Goal: Task Accomplishment & Management: Use online tool/utility

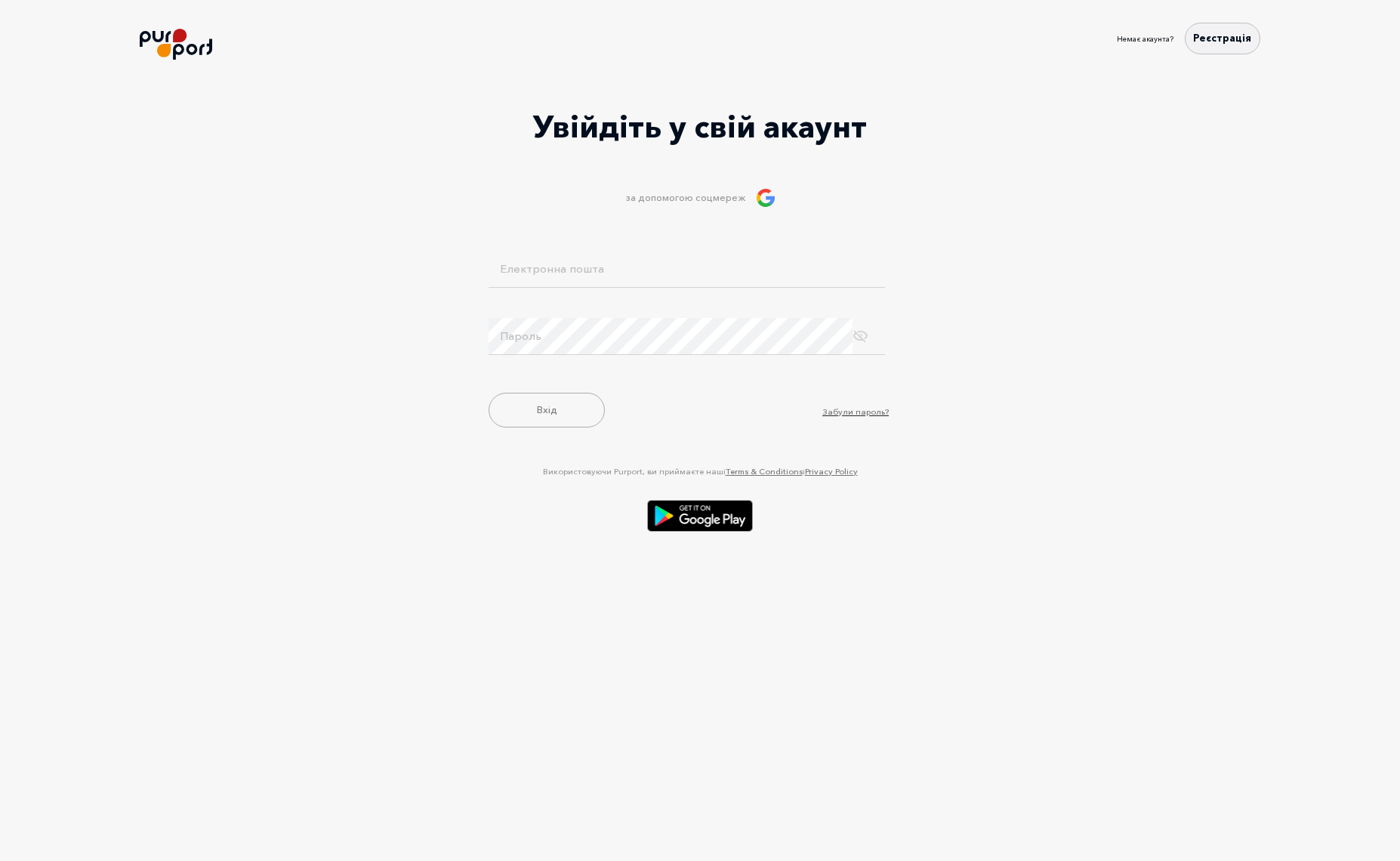
type input "[EMAIL_ADDRESS][DOMAIN_NAME]"
click at [547, 416] on button "Вхід" at bounding box center [547, 409] width 116 height 34
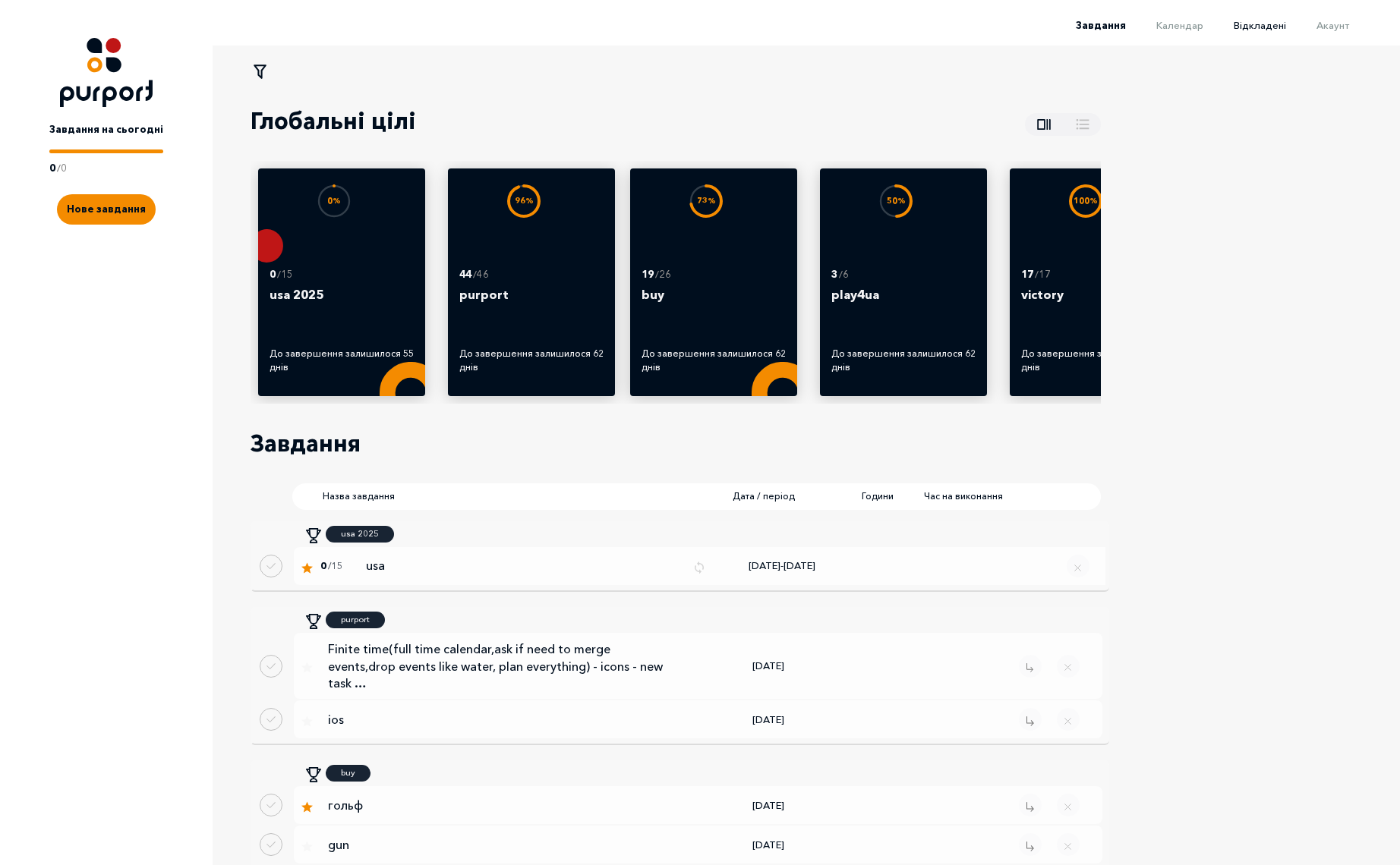
click at [1242, 19] on span "Відкладені" at bounding box center [1259, 25] width 52 height 12
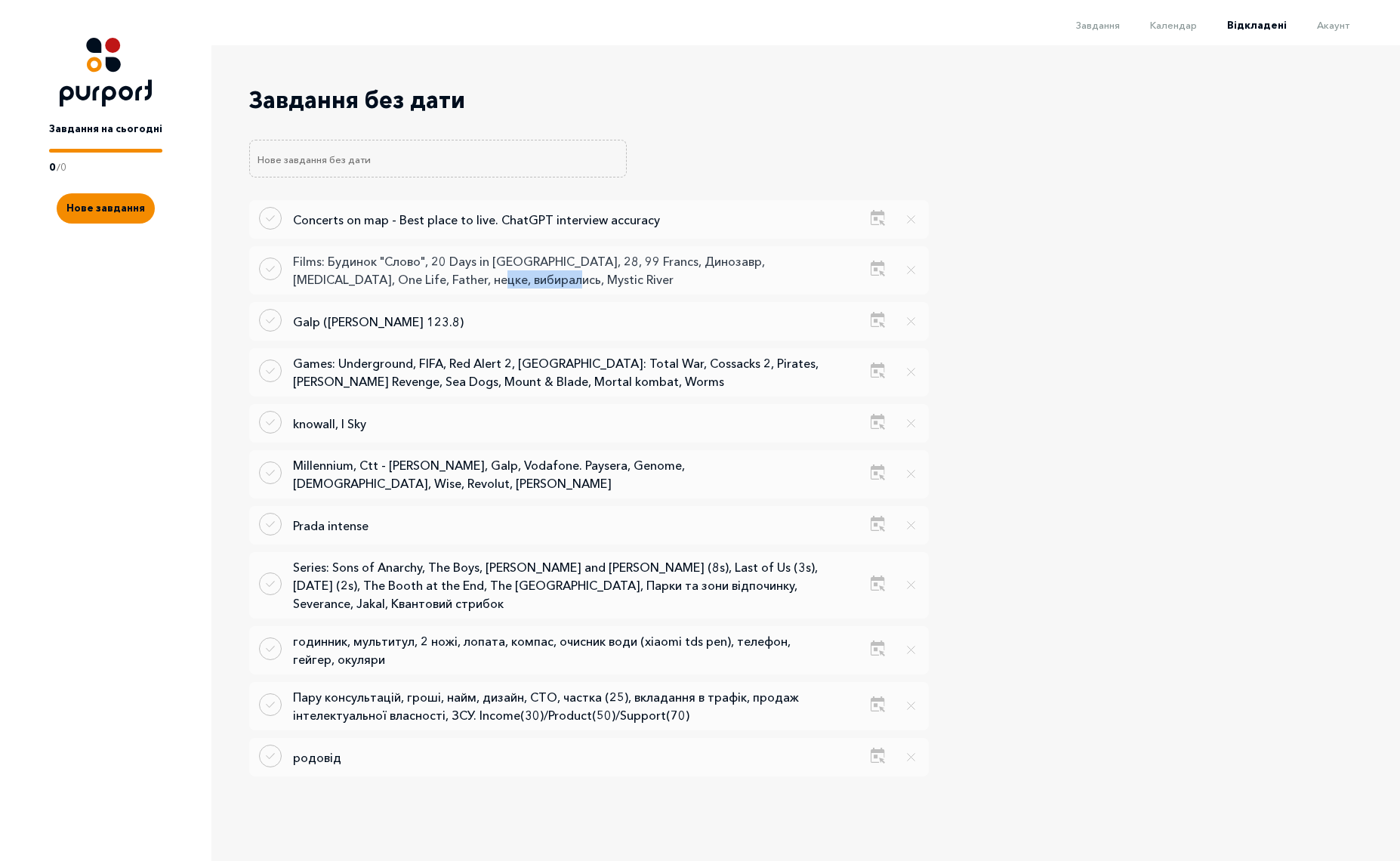
drag, startPoint x: 525, startPoint y: 280, endPoint x: 451, endPoint y: 284, distance: 74.1
click at [451, 284] on p "Films: Будинок "Слово", 20 Days in [GEOGRAPHIC_DATA], 28, 99 Francs, Динозавр, …" at bounding box center [557, 270] width 529 height 36
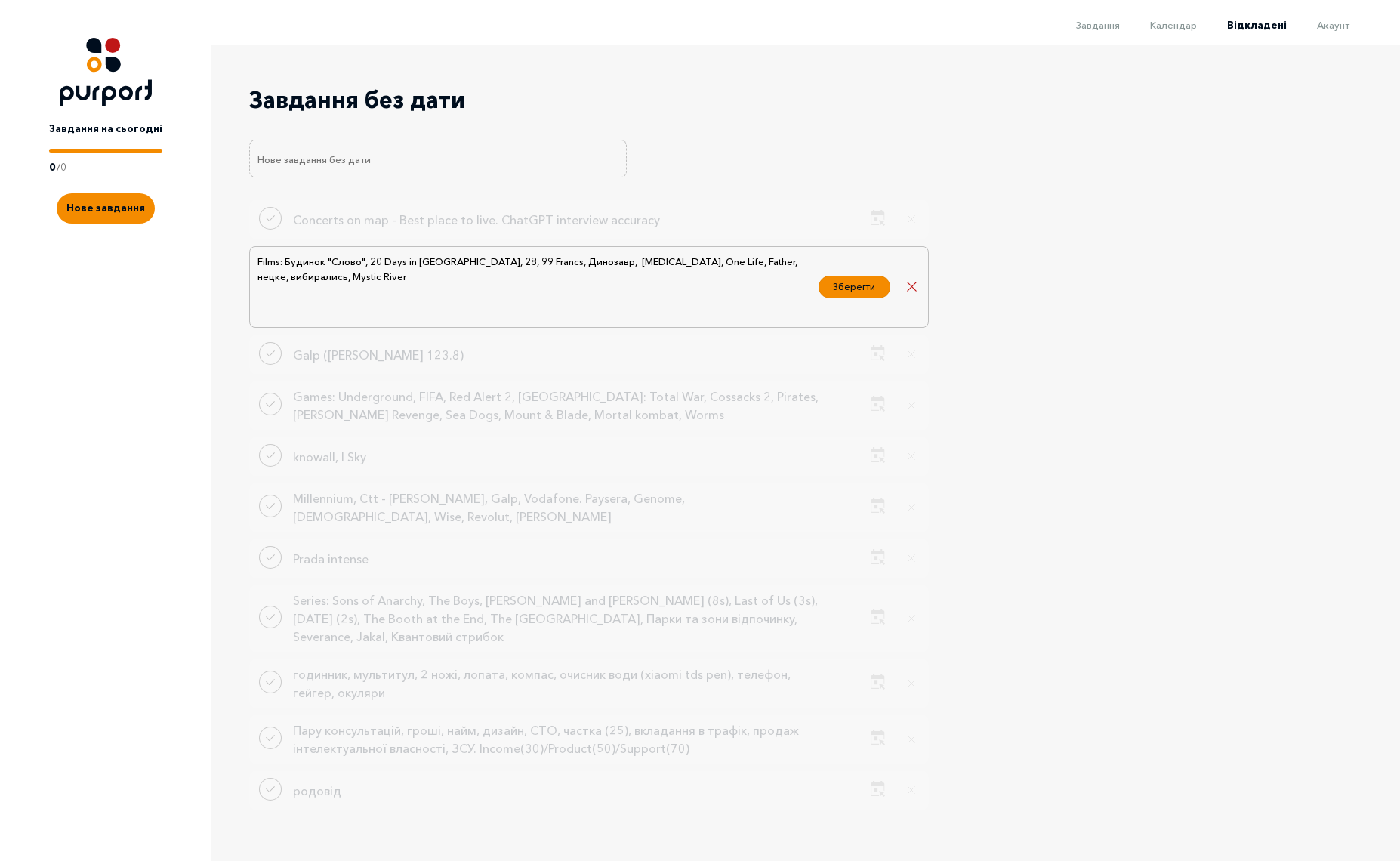
drag, startPoint x: 341, startPoint y: 274, endPoint x: 223, endPoint y: 274, distance: 118.0
click at [223, 274] on div "Завдання без дати Concerts on map - Best place to live. ChatGPT interview accur…" at bounding box center [721, 431] width 1020 height 772
click at [910, 285] on button "Close delayed task" at bounding box center [912, 287] width 21 height 23
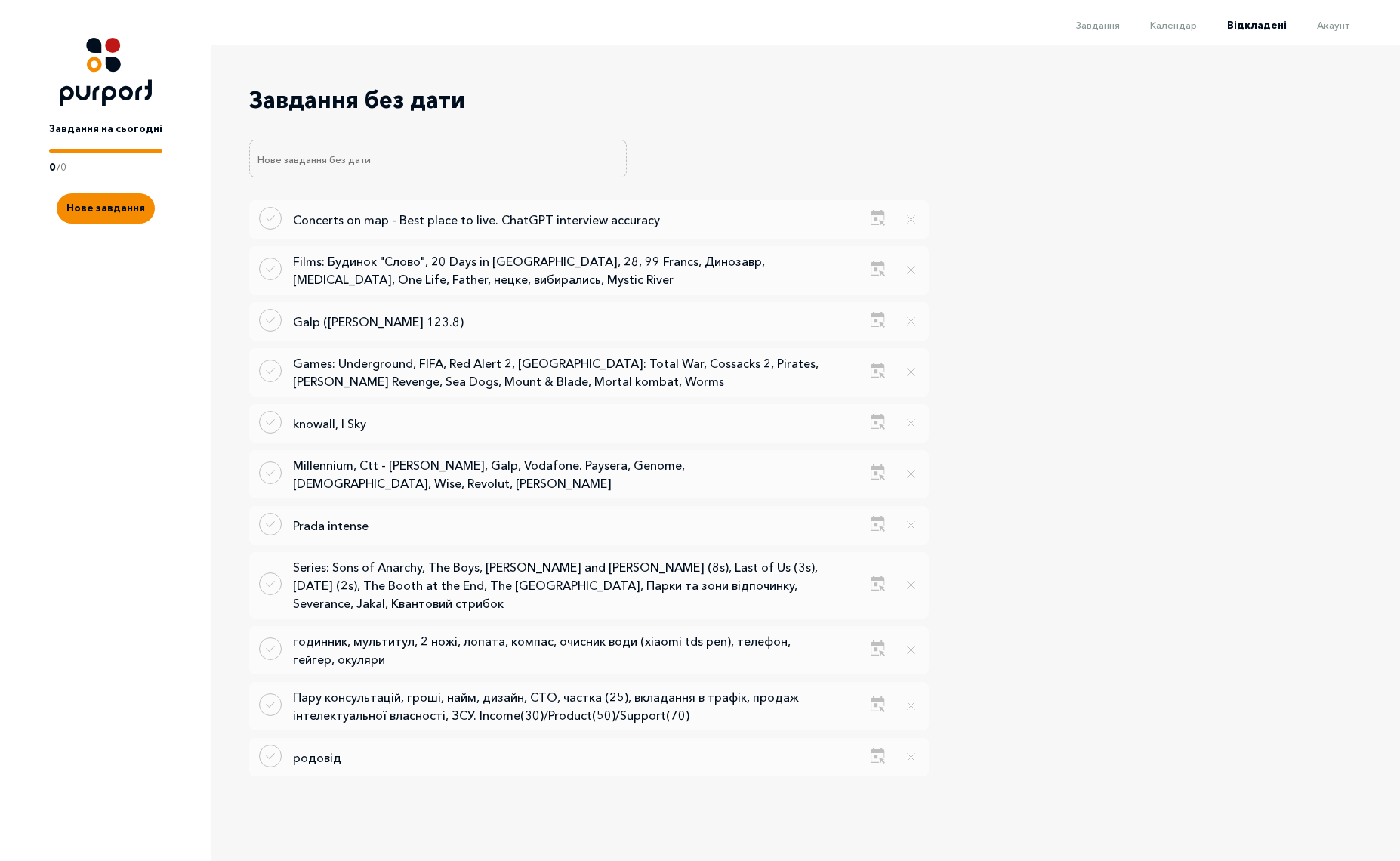
click at [1197, 382] on div "Games: Underground, FIFA, Red Alert 2, [GEOGRAPHIC_DATA]: Total War, Cossacks 2…" at bounding box center [740, 372] width 982 height 48
